Goal: Task Accomplishment & Management: Complete application form

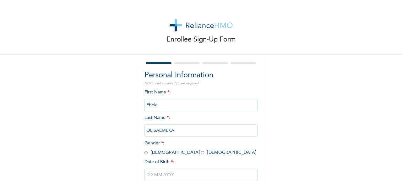
scroll to position [38, 0]
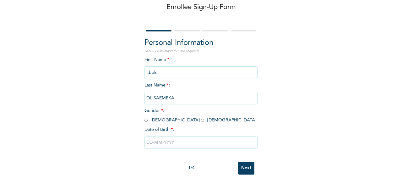
click at [201, 117] on input "radio" at bounding box center [202, 120] width 3 height 6
radio input "true"
click at [161, 136] on input "text" at bounding box center [201, 142] width 113 height 13
select select "9"
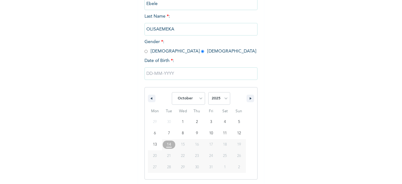
scroll to position [102, 0]
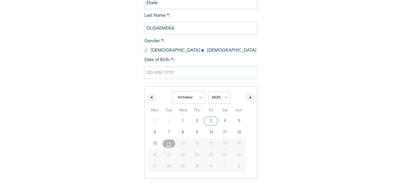
click at [157, 74] on input "text" at bounding box center [201, 72] width 113 height 13
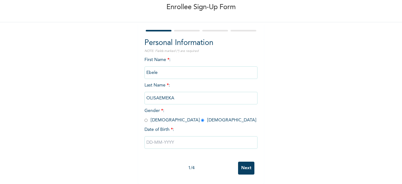
click at [157, 74] on div "First Name * : [PERSON_NAME] Last Name * : [PERSON_NAME] Gender * : [DEMOGRAPHI…" at bounding box center [201, 108] width 113 height 102
click at [153, 136] on input "text" at bounding box center [201, 142] width 113 height 13
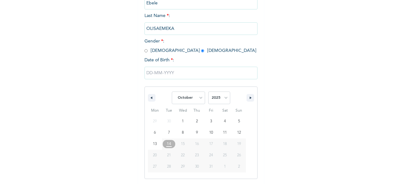
scroll to position [102, 0]
click at [152, 98] on button "button" at bounding box center [152, 98] width 8 height 8
click at [149, 98] on icon "button" at bounding box center [150, 97] width 3 height 3
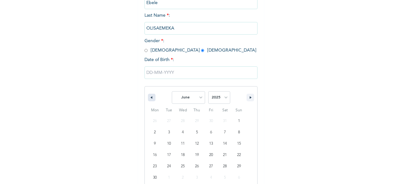
click at [149, 98] on icon "button" at bounding box center [150, 97] width 3 height 3
click at [250, 97] on icon "button" at bounding box center [251, 97] width 3 height 3
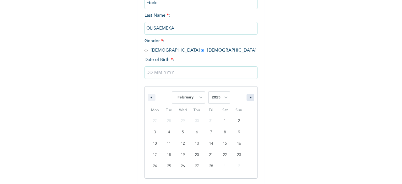
select select "2"
type input "[DATE]"
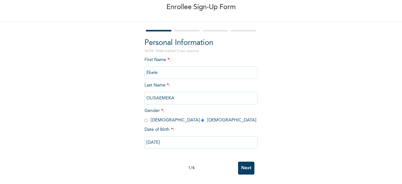
scroll to position [38, 0]
click at [165, 139] on input "[DATE]" at bounding box center [201, 142] width 113 height 13
select select "2"
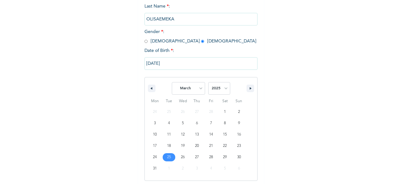
scroll to position [113, 0]
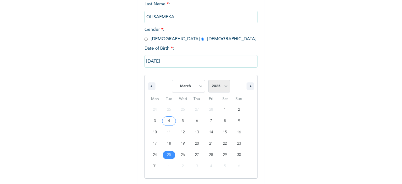
click at [223, 87] on select "2025 2024 2023 2022 2021 2020 2019 2018 2017 2016 2015 2014 2013 2012 2011 2010…" at bounding box center [219, 86] width 22 height 13
select select "1993"
click at [208, 80] on select "2025 2024 2023 2022 2021 2020 2019 2018 2017 2016 2015 2014 2013 2012 2011 2010…" at bounding box center [219, 86] width 22 height 13
click at [148, 63] on input "[DATE]" at bounding box center [201, 61] width 113 height 13
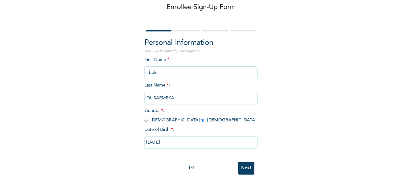
scroll to position [38, 0]
click at [146, 137] on input "[DATE]" at bounding box center [201, 142] width 113 height 13
select select "2"
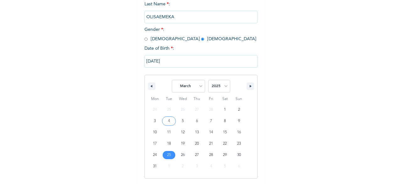
click at [172, 62] on input "[DATE]" at bounding box center [201, 61] width 113 height 13
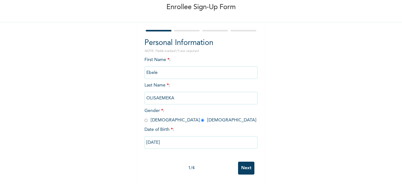
click at [172, 138] on input "[DATE]" at bounding box center [201, 142] width 113 height 13
select select "2"
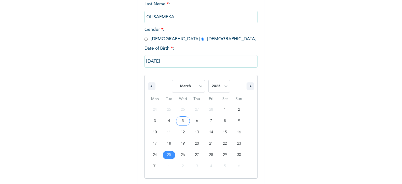
click at [147, 63] on input "[DATE]" at bounding box center [201, 61] width 113 height 13
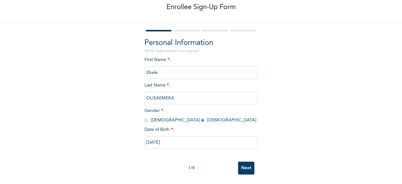
click at [174, 137] on input "[DATE]" at bounding box center [201, 142] width 113 height 13
select select "2"
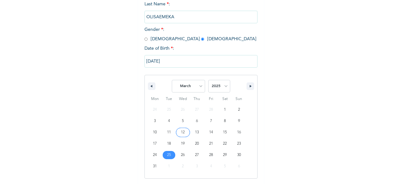
type input "[DATE]"
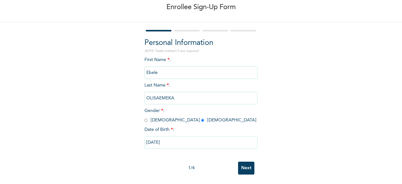
click at [171, 137] on input "[DATE]" at bounding box center [201, 142] width 113 height 13
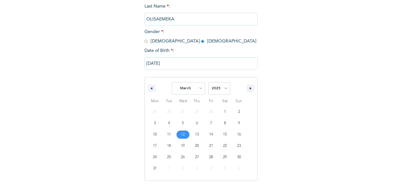
scroll to position [113, 0]
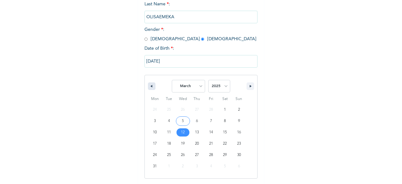
click at [150, 86] on button "button" at bounding box center [152, 86] width 8 height 8
click at [250, 86] on icon "button" at bounding box center [251, 86] width 3 height 3
select select "2"
type input "[DATE]"
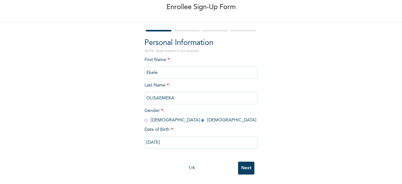
click at [170, 139] on input "[DATE]" at bounding box center [201, 142] width 113 height 13
select select "2"
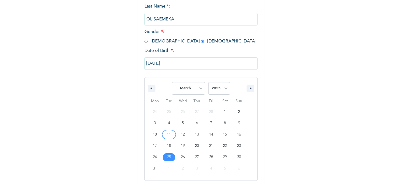
scroll to position [113, 0]
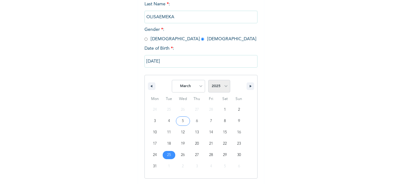
click at [224, 87] on select "2025 2024 2023 2022 2021 2020 2019 2018 2017 2016 2015 2014 2013 2012 2011 2010…" at bounding box center [219, 86] width 22 height 13
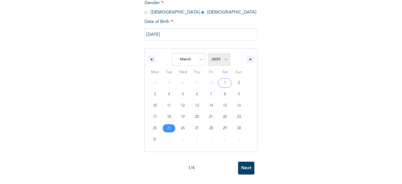
click at [223, 54] on select "2025 2024 2023 2022 2021 2020 2019 2018 2017 2016 2015 2014 2013 2012 2011 2010…" at bounding box center [219, 59] width 22 height 13
click at [222, 53] on select "2025 2024 2023 2022 2021 2020 2019 2018 2017 2016 2015 2014 2013 2012 2011 2010…" at bounding box center [219, 59] width 22 height 13
select select "1993"
click at [208, 60] on select "2025 2024 2023 2022 2021 2020 2019 2018 2017 2016 2015 2014 2013 2012 2011 2010…" at bounding box center [219, 59] width 22 height 13
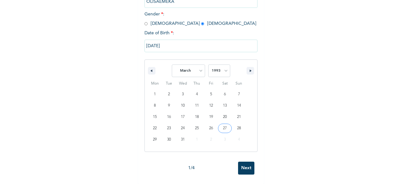
scroll to position [38, 0]
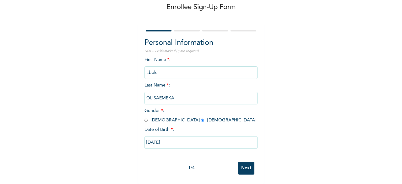
click at [243, 162] on input "Next" at bounding box center [246, 168] width 16 height 13
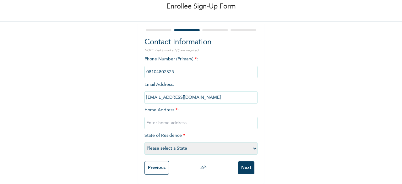
click at [152, 118] on input "text" at bounding box center [201, 123] width 113 height 13
type input "N0 [GEOGRAPHIC_DATA] off [PERSON_NAME][GEOGRAPHIC_DATA] phase 1 Asaba"
click at [252, 144] on select "Please select a State [PERSON_NAME] (FCT) [PERSON_NAME] Ibom [GEOGRAPHIC_DATA] …" at bounding box center [201, 148] width 113 height 13
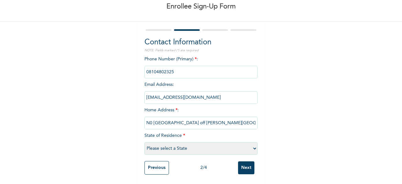
select select "10"
click at [145, 142] on select "Please select a State [PERSON_NAME] (FCT) [PERSON_NAME] Ibom [GEOGRAPHIC_DATA] …" at bounding box center [201, 148] width 113 height 13
click at [249, 161] on input "Next" at bounding box center [246, 167] width 16 height 13
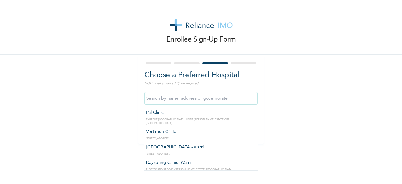
click at [182, 97] on input "text" at bounding box center [201, 98] width 113 height 13
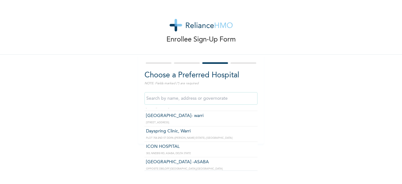
scroll to position [63, 0]
type input "[GEOGRAPHIC_DATA] -ASABA"
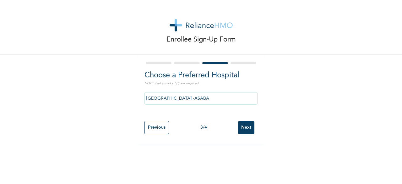
click at [247, 129] on input "Next" at bounding box center [246, 127] width 16 height 13
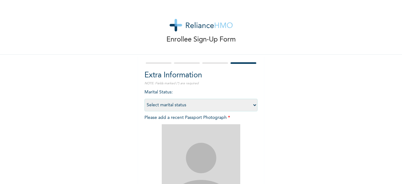
click at [252, 105] on select "Select marital status [DEMOGRAPHIC_DATA] Married [DEMOGRAPHIC_DATA] Widow/[DEMO…" at bounding box center [201, 105] width 113 height 13
select select "1"
click at [145, 99] on select "Select marital status [DEMOGRAPHIC_DATA] Married [DEMOGRAPHIC_DATA] Widow/[DEMO…" at bounding box center [201, 105] width 113 height 13
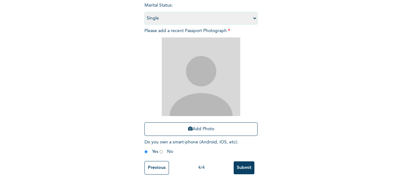
scroll to position [92, 0]
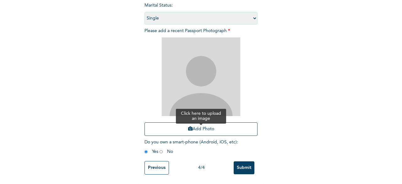
click at [207, 125] on button "Add Photo" at bounding box center [201, 129] width 113 height 14
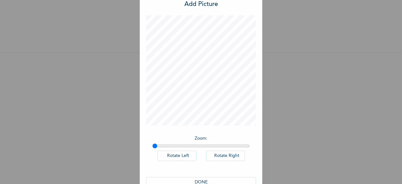
scroll to position [35, 0]
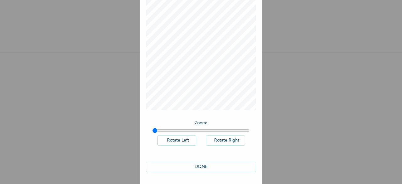
click at [199, 164] on button "DONE" at bounding box center [201, 167] width 110 height 10
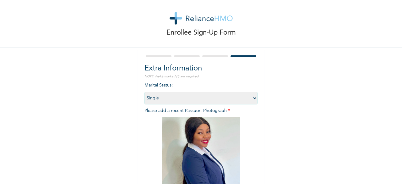
scroll to position [92, 0]
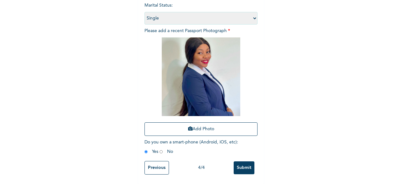
click at [243, 161] on input "Submit" at bounding box center [244, 167] width 21 height 13
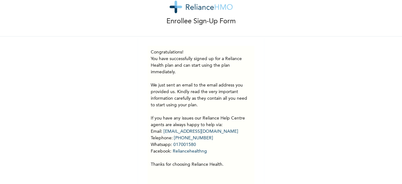
scroll to position [33, 0]
